Goal: Task Accomplishment & Management: Manage account settings

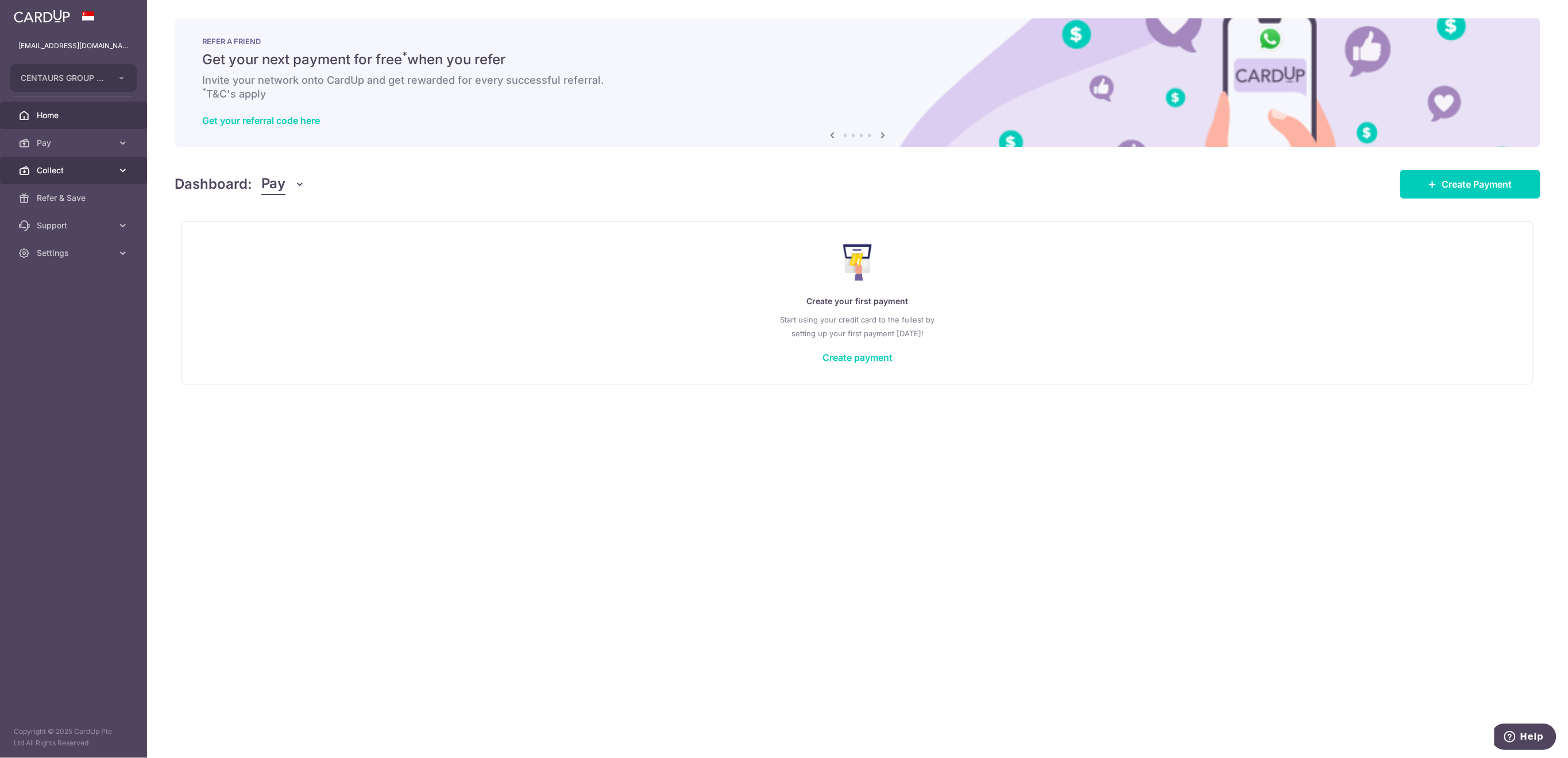
click at [71, 170] on span "Collect" at bounding box center [74, 171] width 76 height 12
click at [70, 200] on span "Dashboard" at bounding box center [74, 198] width 76 height 12
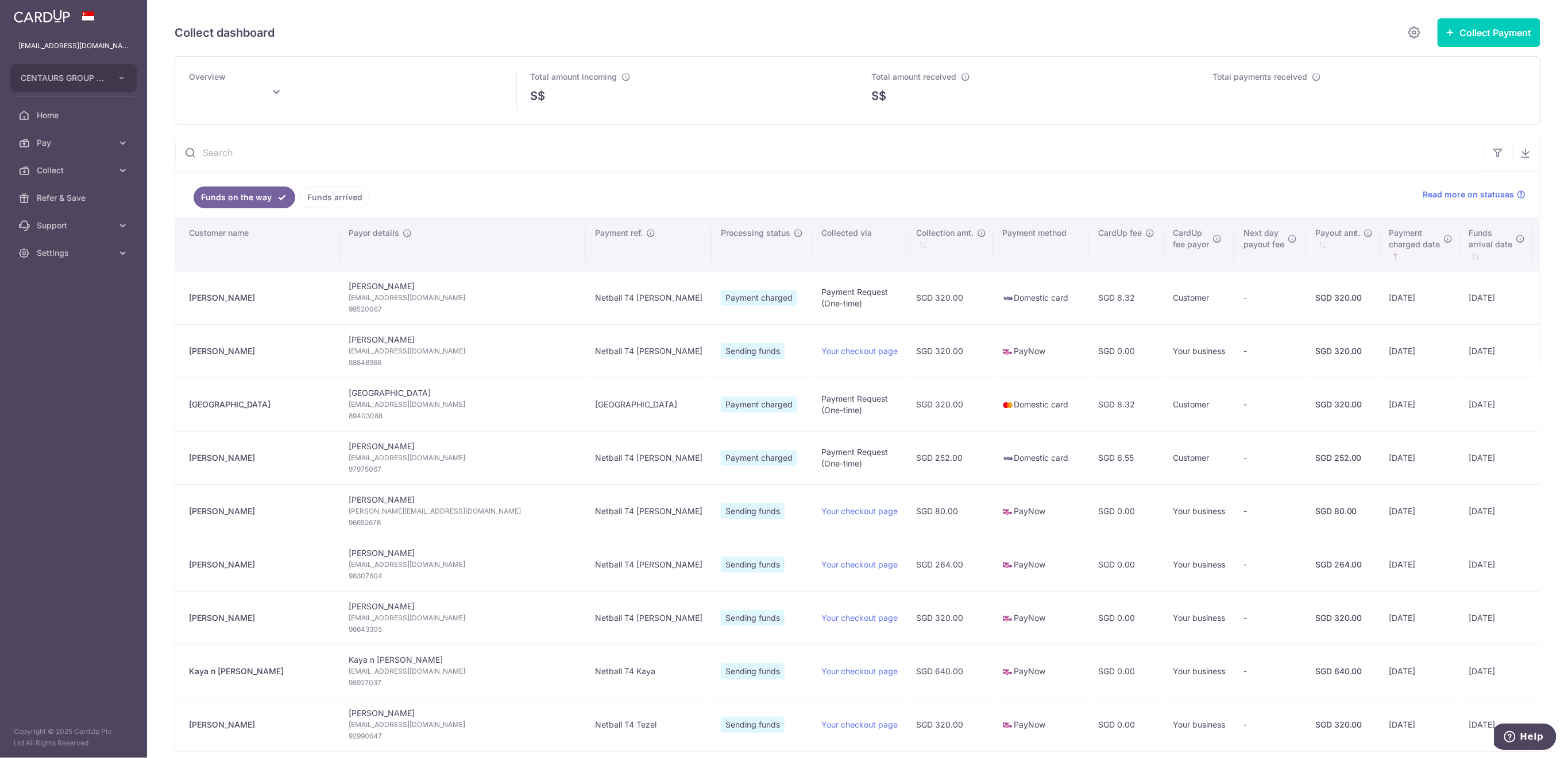
click at [332, 201] on link "Funds arrived" at bounding box center [335, 198] width 70 height 22
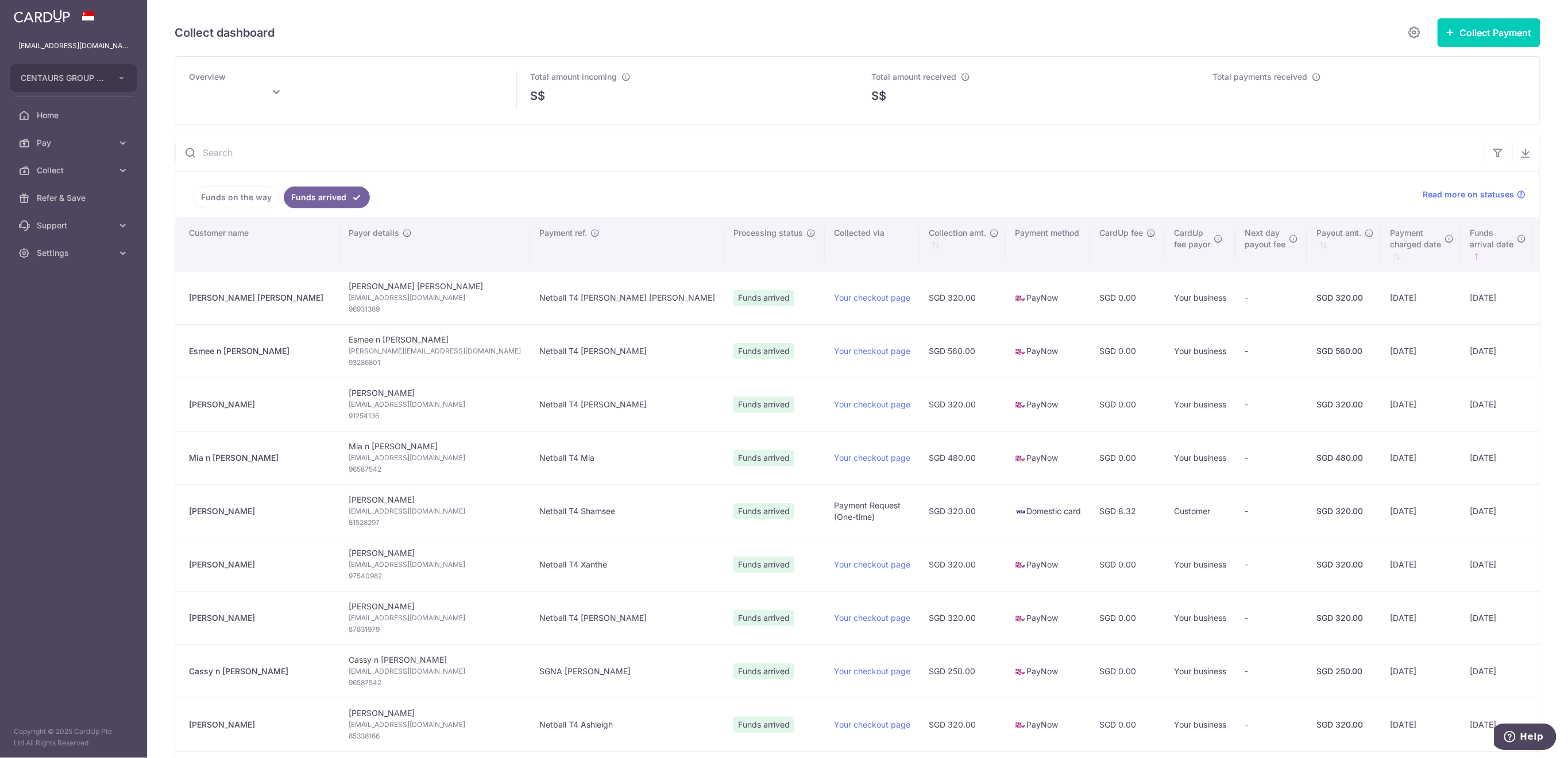
type input "October 2025"
click at [231, 192] on link "Funds on the way" at bounding box center [236, 198] width 86 height 22
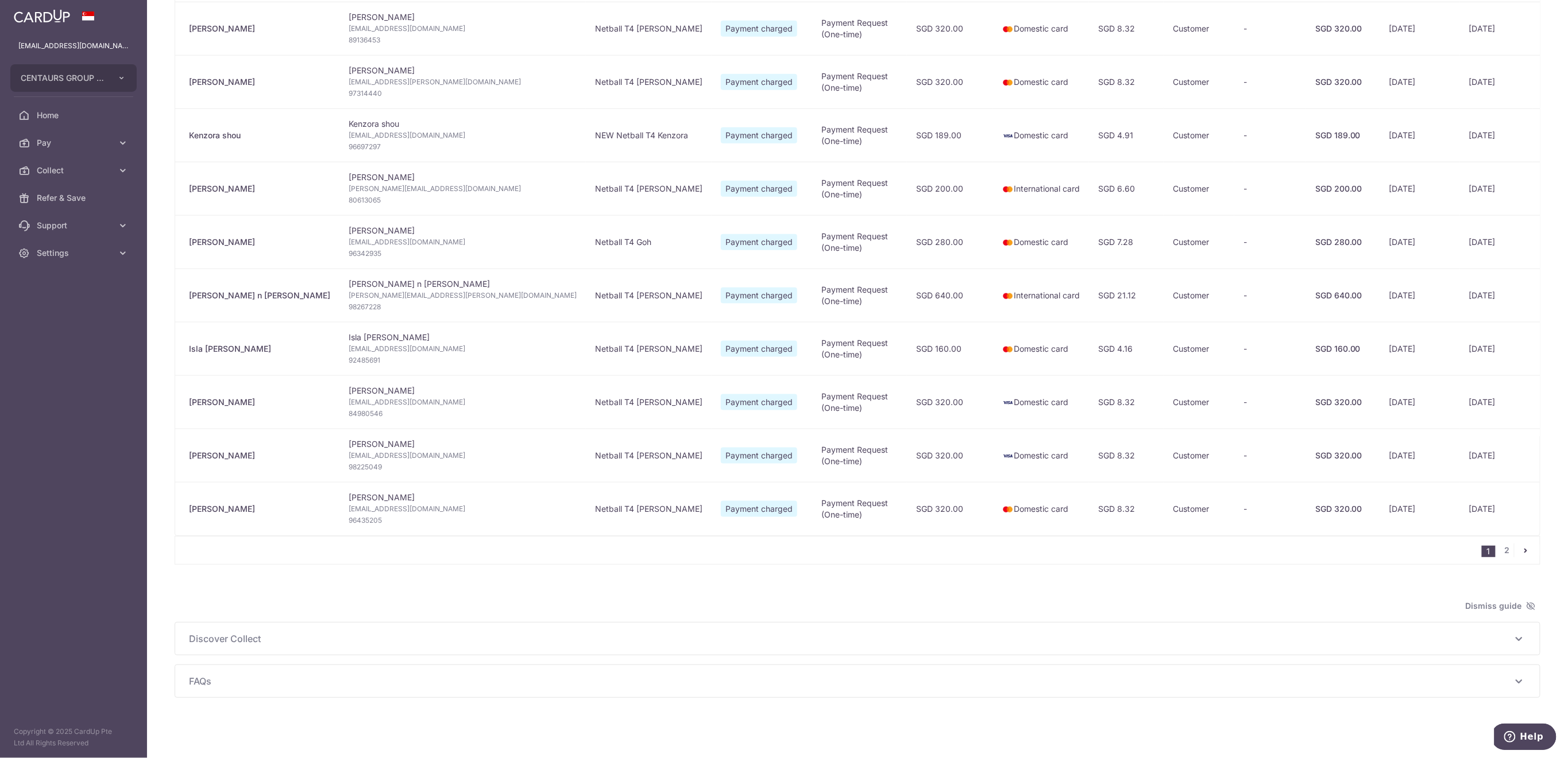
scroll to position [806, 0]
click at [84, 257] on span "Settings" at bounding box center [74, 253] width 76 height 12
click at [82, 307] on span "Logout" at bounding box center [74, 308] width 76 height 12
